Goal: Find specific page/section: Find specific page/section

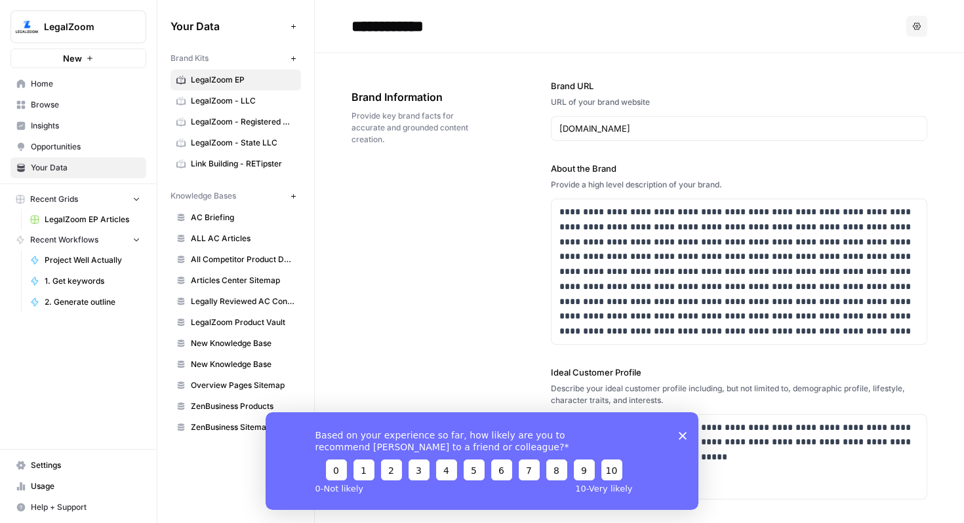
click at [67, 222] on span "LegalZoom EP Articles" at bounding box center [93, 220] width 96 height 12
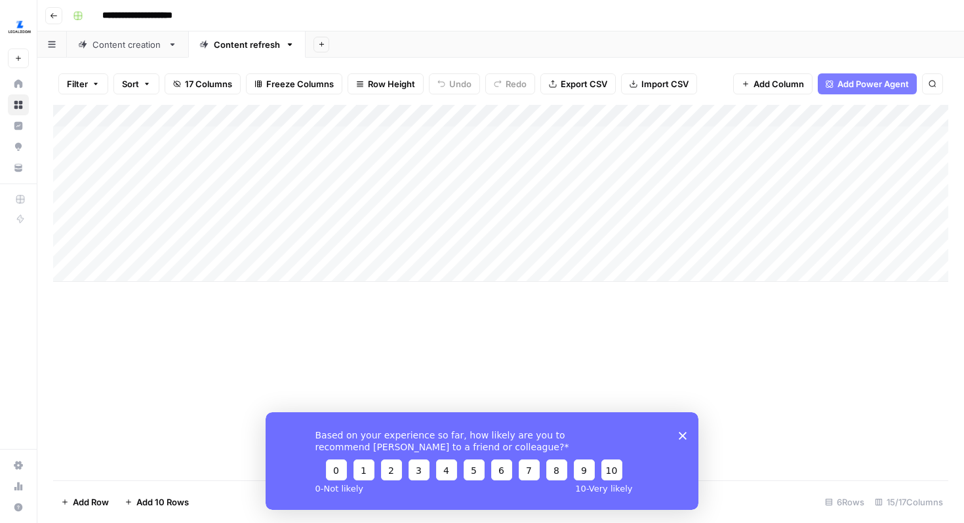
click at [115, 50] on div "Content creation" at bounding box center [127, 44] width 70 height 13
click at [684, 437] on polygon "Close survey" at bounding box center [683, 435] width 8 height 8
